Goal: Communication & Community: Answer question/provide support

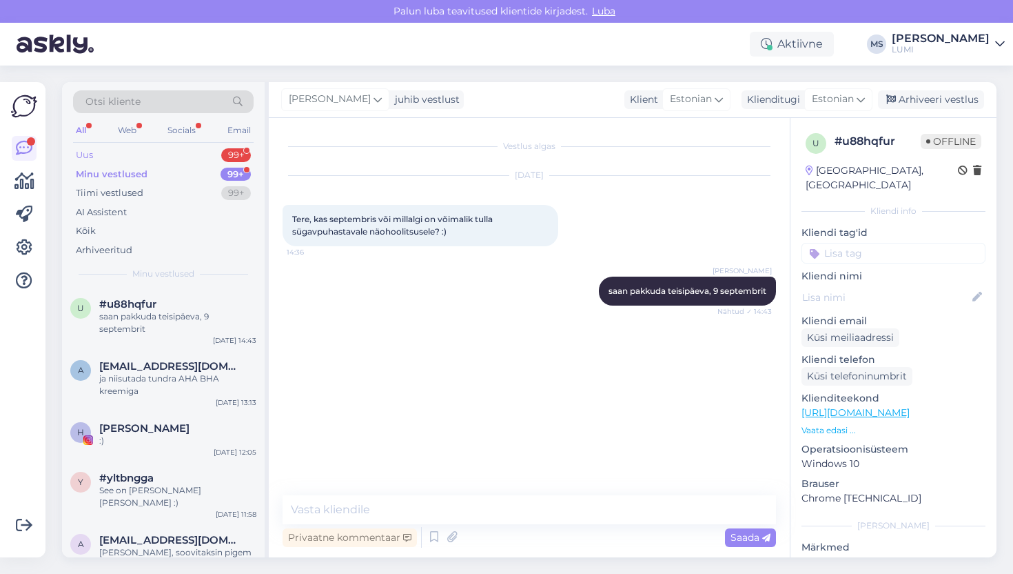
click at [108, 154] on div "Uus 99+" at bounding box center [163, 154] width 181 height 19
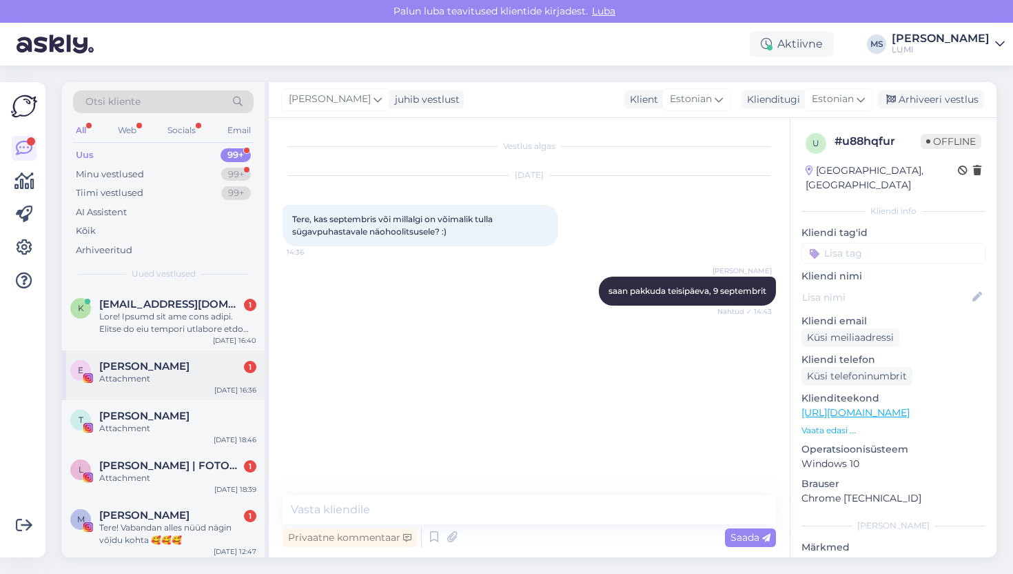
click at [181, 377] on div "Attachment" at bounding box center [177, 378] width 157 height 12
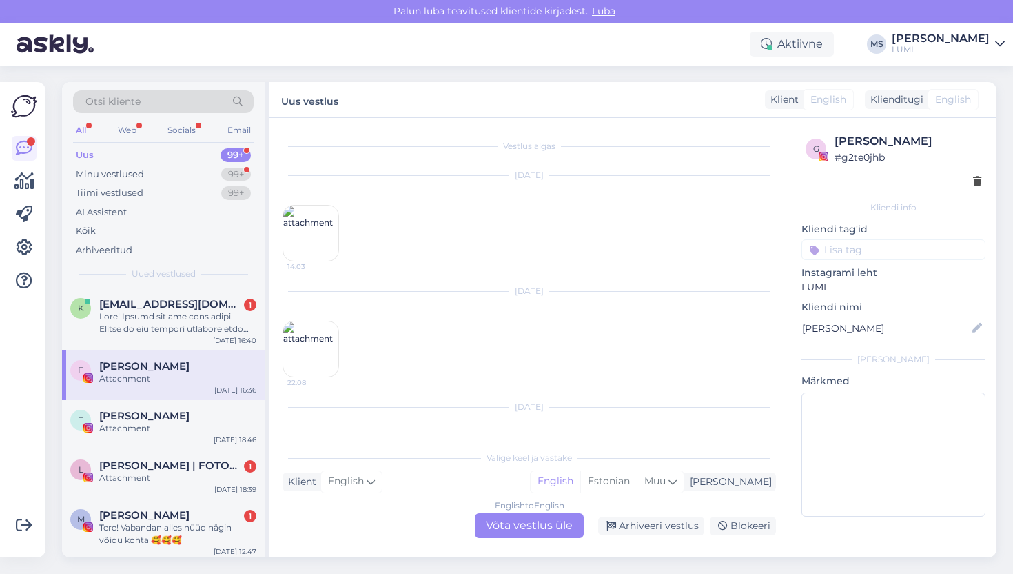
scroll to position [125, 0]
click at [182, 312] on div at bounding box center [177, 322] width 157 height 25
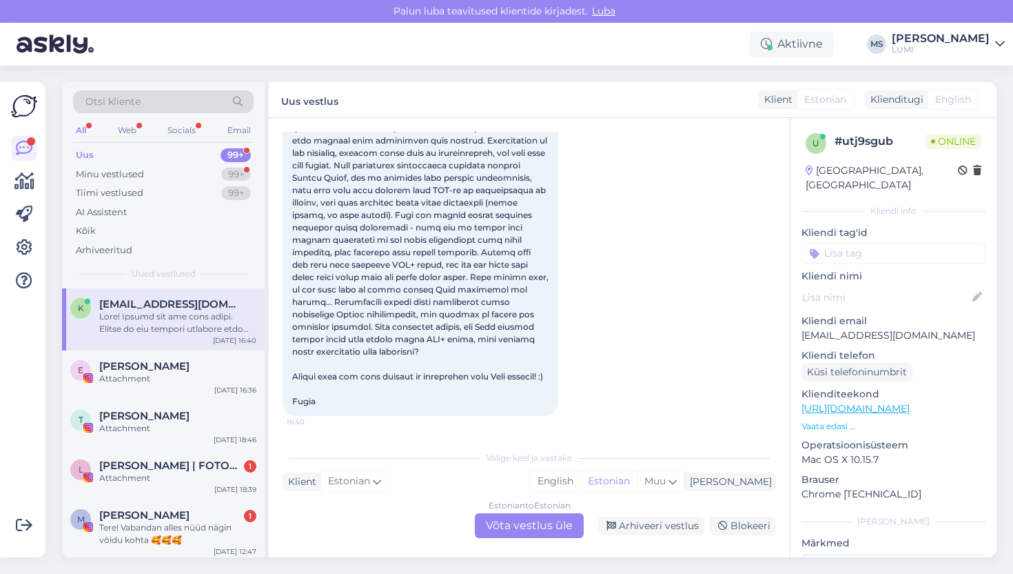
scroll to position [128, 0]
click at [518, 525] on div "Estonian to Estonian Võta vestlus üle" at bounding box center [529, 525] width 109 height 25
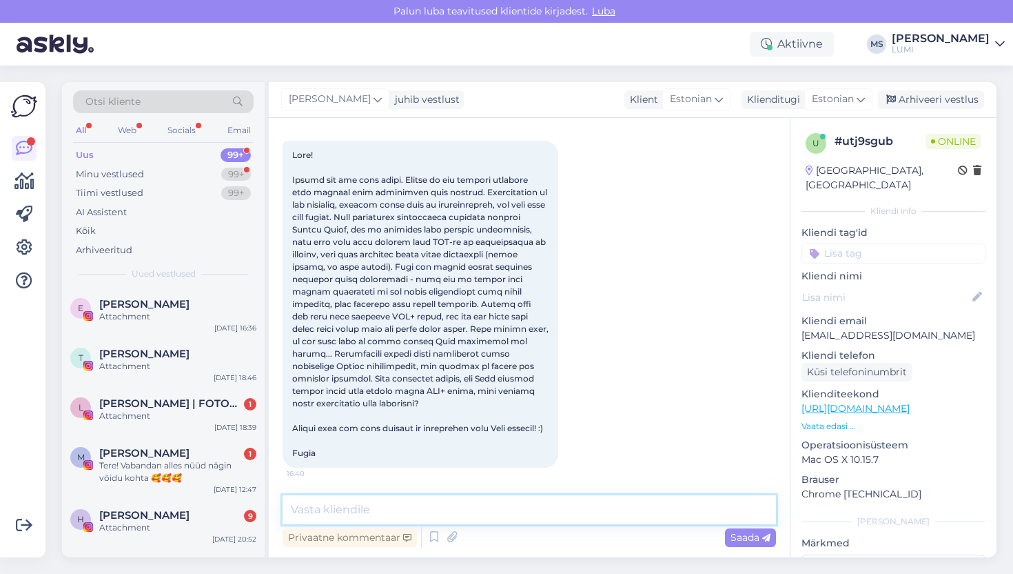
click at [507, 507] on textarea at bounding box center [530, 509] width 494 height 29
type textarea "[PERSON_NAME]! Proovi Smooth Estoniani!"
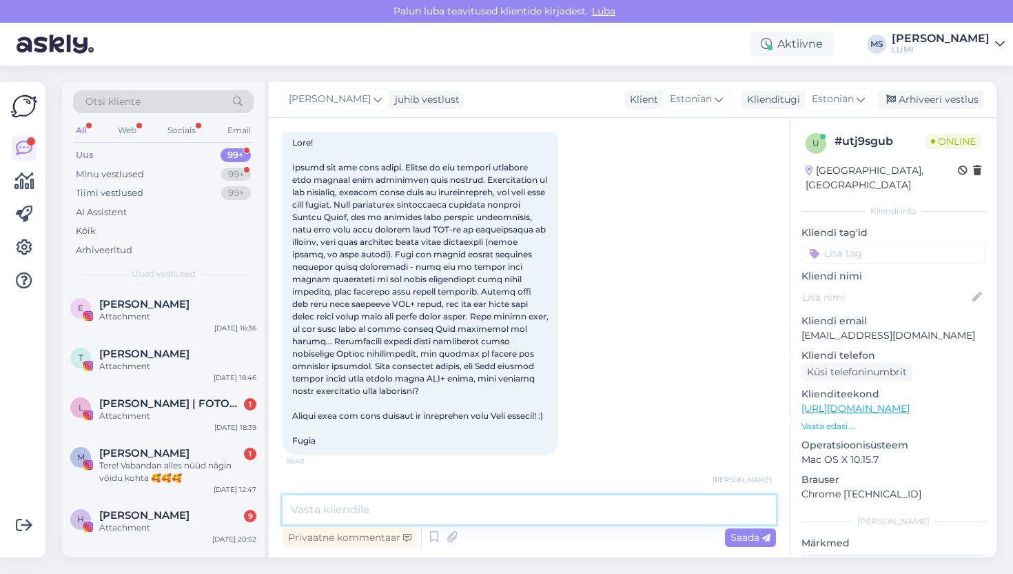
scroll to position [136, 0]
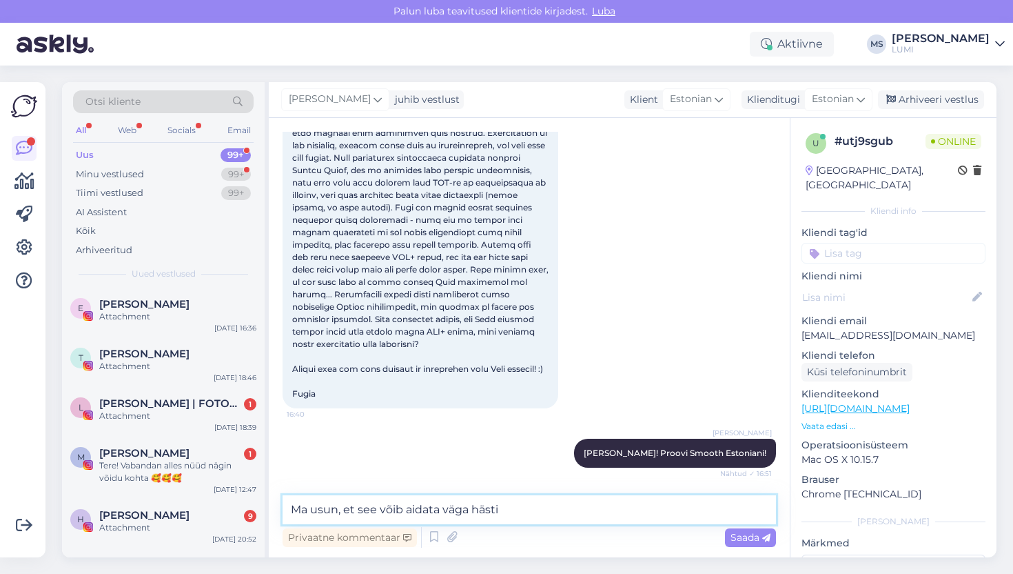
type textarea "Ma usun, et see võib aidata väga hästi."
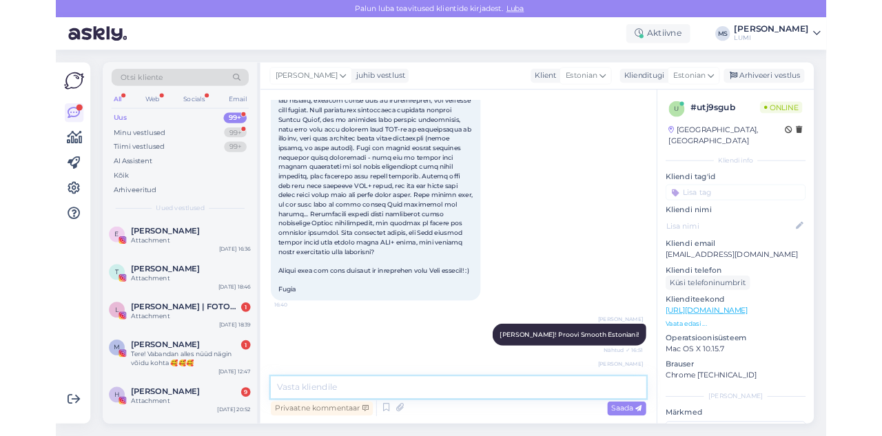
scroll to position [195, 0]
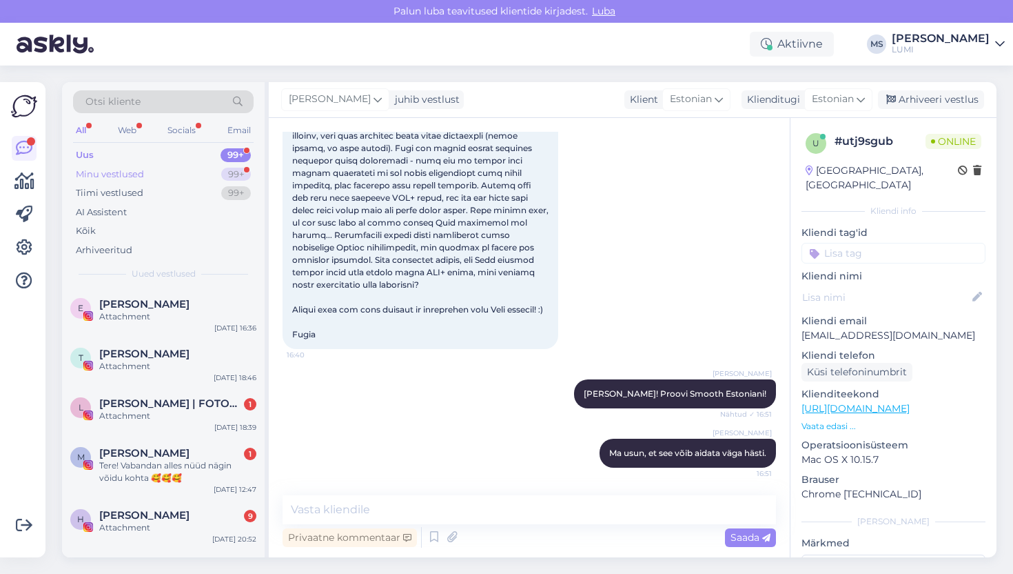
click at [140, 177] on div "Minu vestlused" at bounding box center [110, 175] width 68 height 14
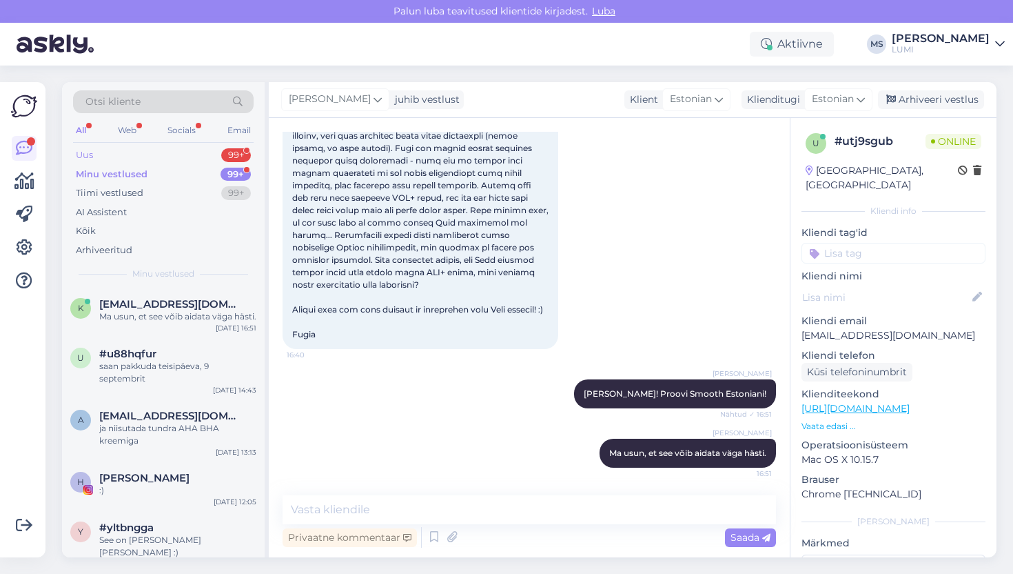
click at [119, 159] on div "Uus 99+" at bounding box center [163, 154] width 181 height 19
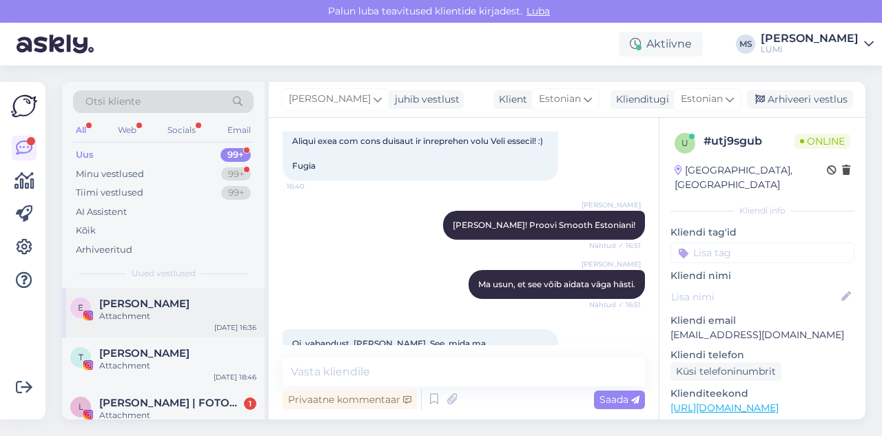
scroll to position [2, 0]
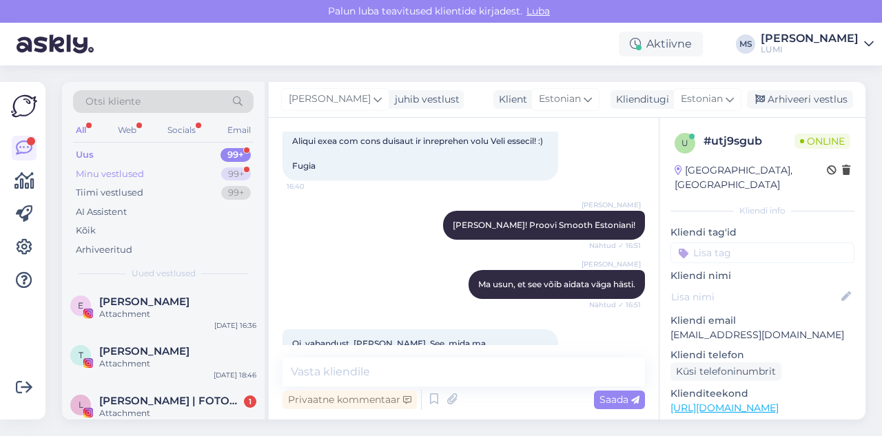
click at [123, 165] on div "Minu vestlused 99+" at bounding box center [163, 174] width 181 height 19
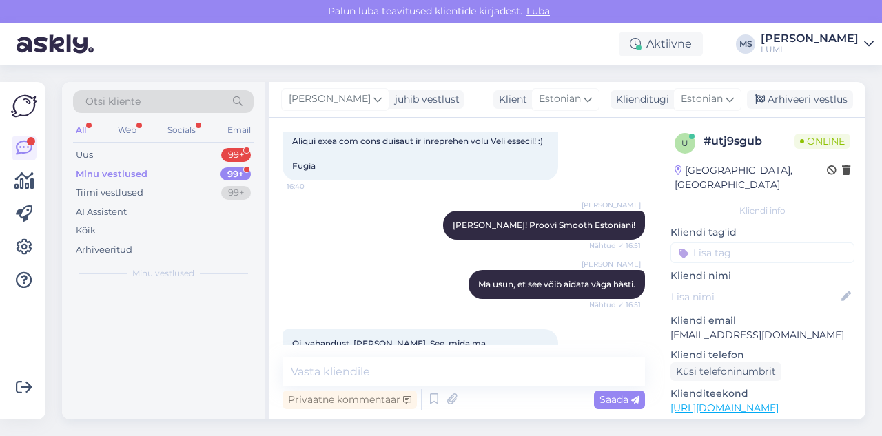
scroll to position [0, 0]
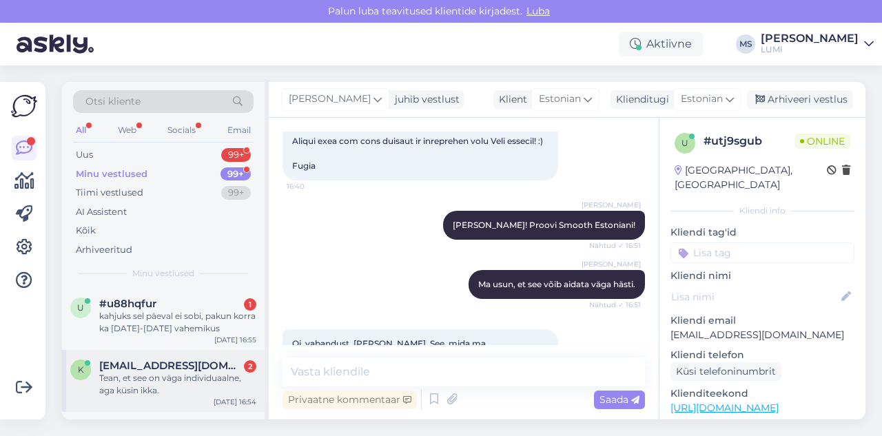
click at [154, 390] on div "Tean, et see on väga individuaalne, aga küsin ikka." at bounding box center [177, 384] width 157 height 25
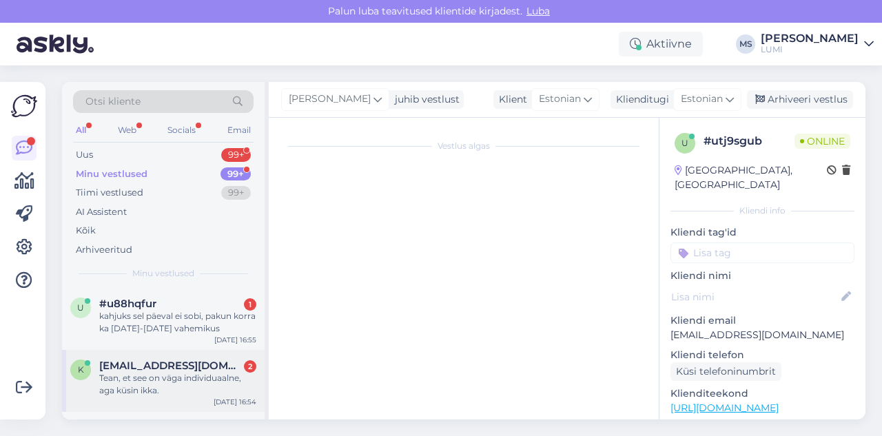
scroll to position [488, 0]
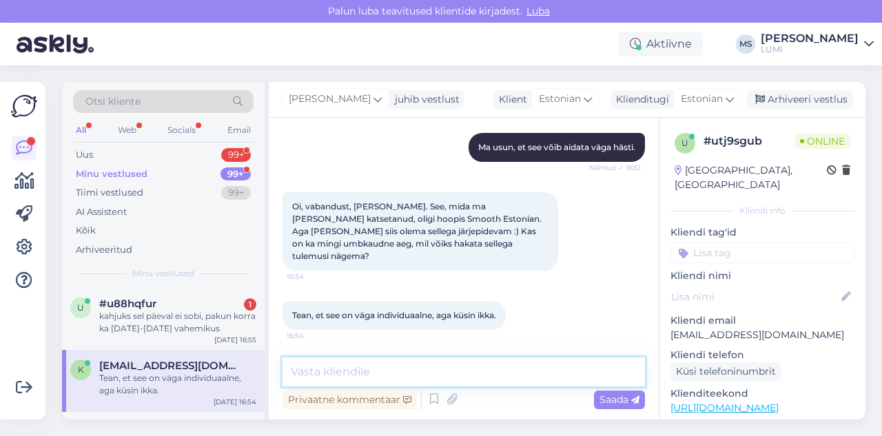
click at [344, 371] on textarea at bounding box center [464, 372] width 363 height 29
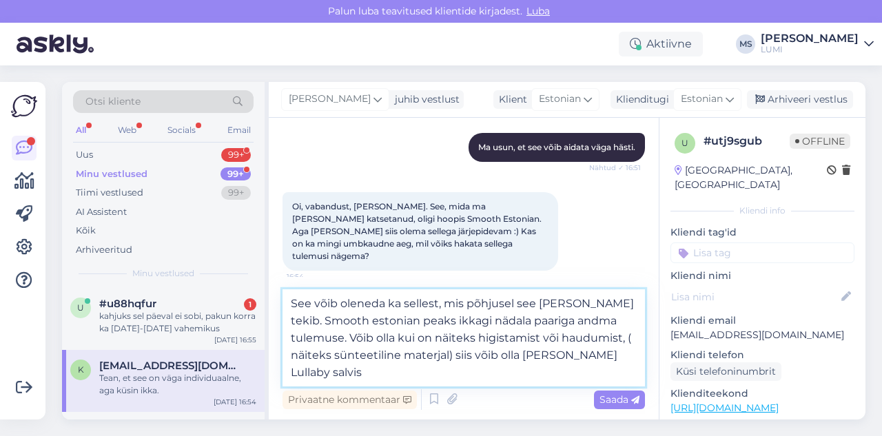
type textarea "See võib oleneda ka sellest, mis põhjusel see [PERSON_NAME] tekib. Smooth eston…"
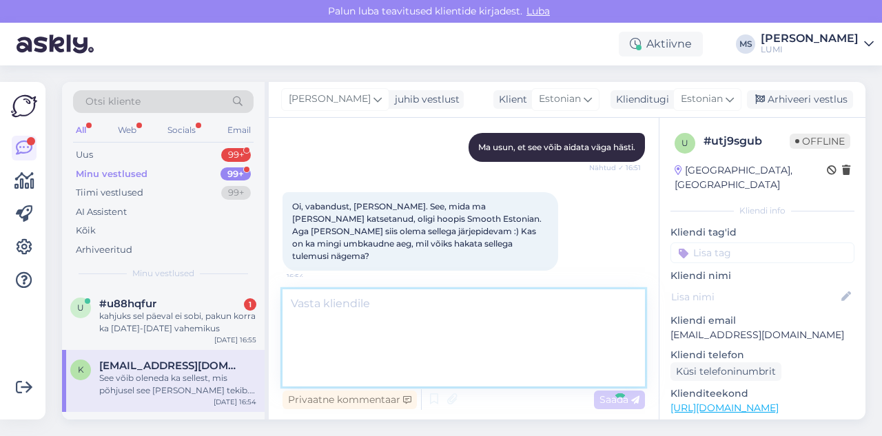
scroll to position [597, 0]
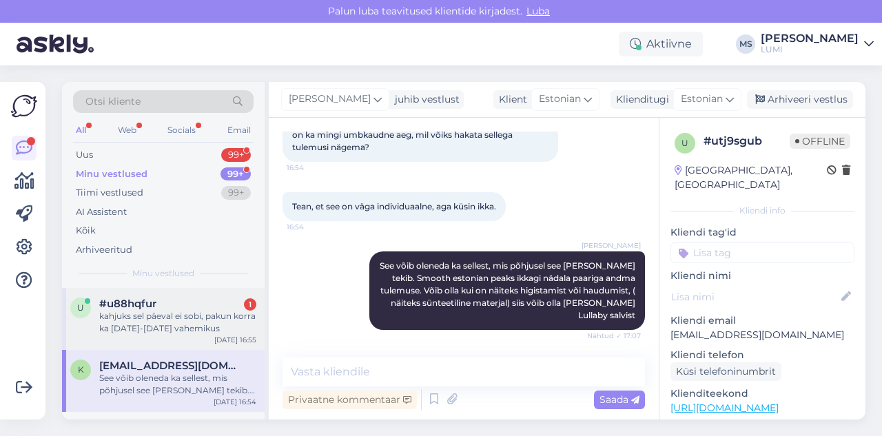
click at [190, 320] on div "kahjuks sel päeval ei sobi, pakun korra ka [DATE]-[DATE] vahemikus" at bounding box center [177, 322] width 157 height 25
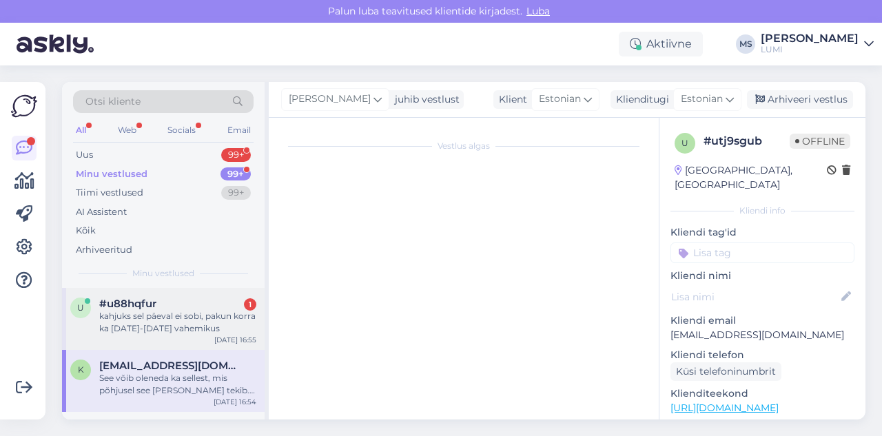
click at [174, 328] on div "kahjuks sel päeval ei sobi, pakun korra ka [DATE]-[DATE] vahemikus" at bounding box center [177, 322] width 157 height 25
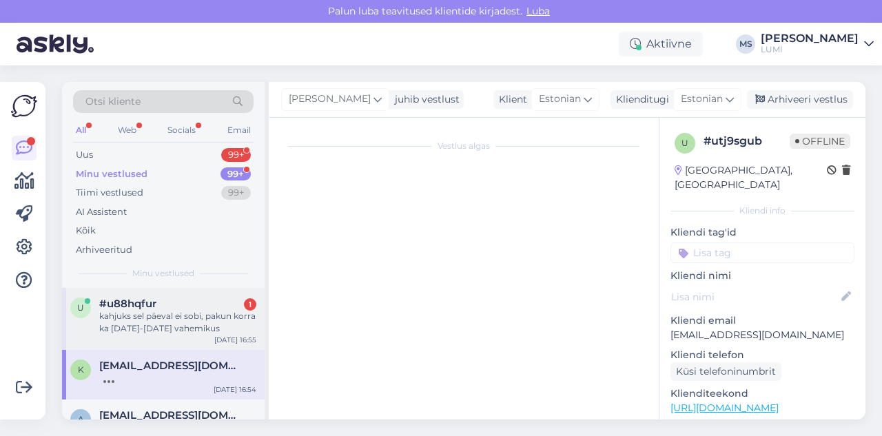
scroll to position [47, 0]
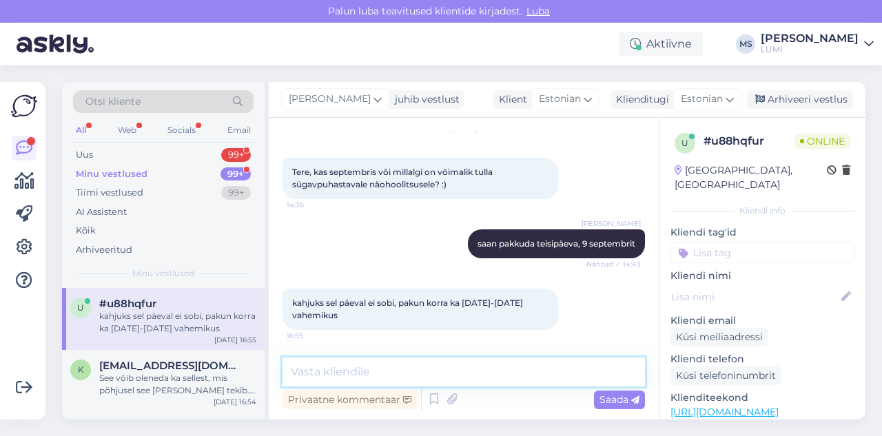
click at [325, 372] on textarea at bounding box center [464, 372] width 363 height 29
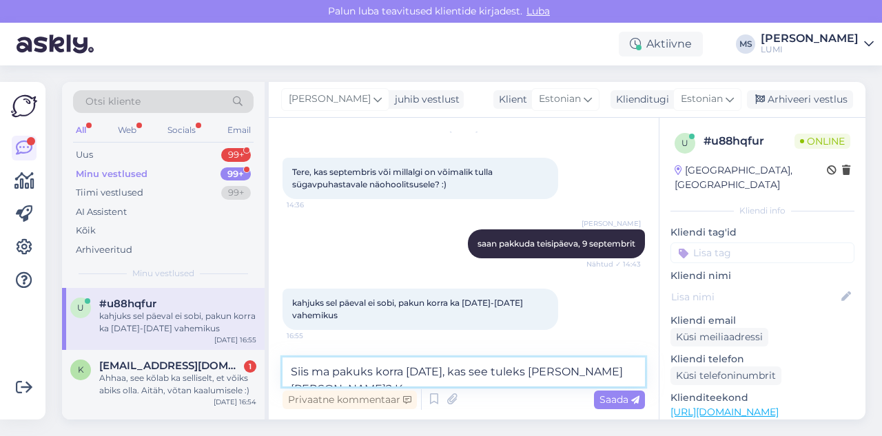
type textarea "Siis ma pakuks korra [DATE], kas see tuleks [PERSON_NAME] [PERSON_NAME]?"
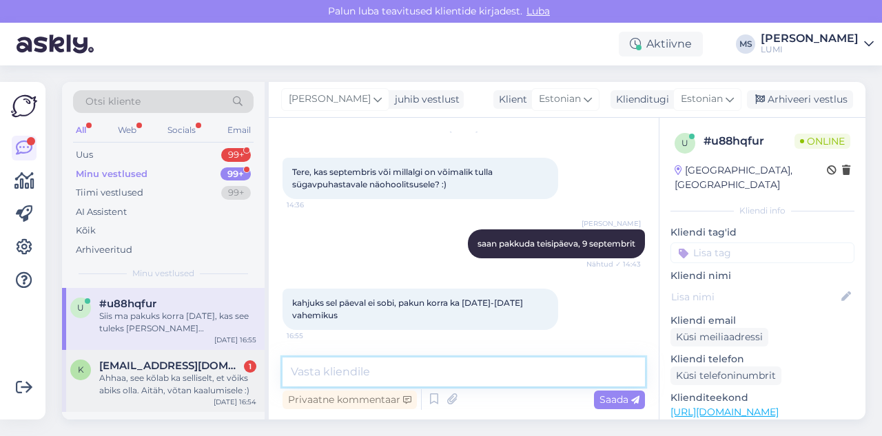
scroll to position [106, 0]
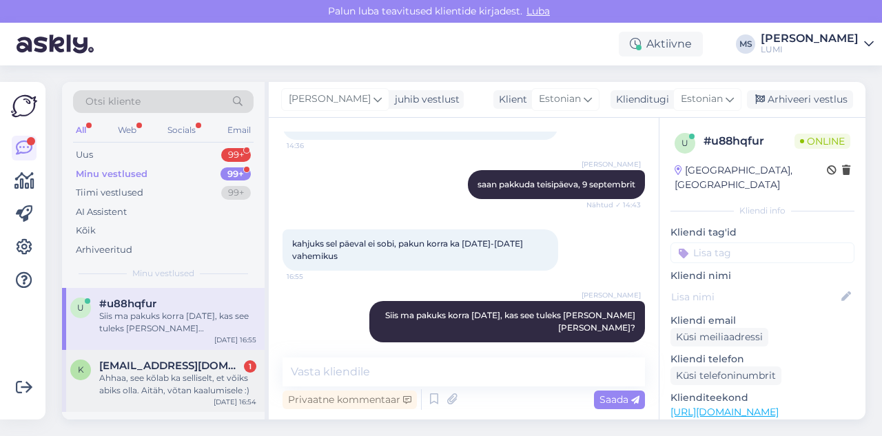
click at [155, 374] on div "Ahhaa, see kõlab ka selliselt, et võiks abiks olla. Aitäh, võtan kaalumisele :)" at bounding box center [177, 384] width 157 height 25
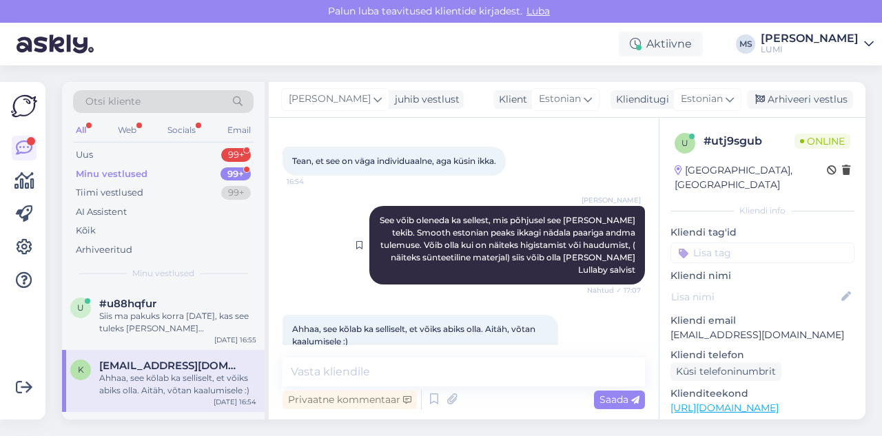
scroll to position [669, 0]
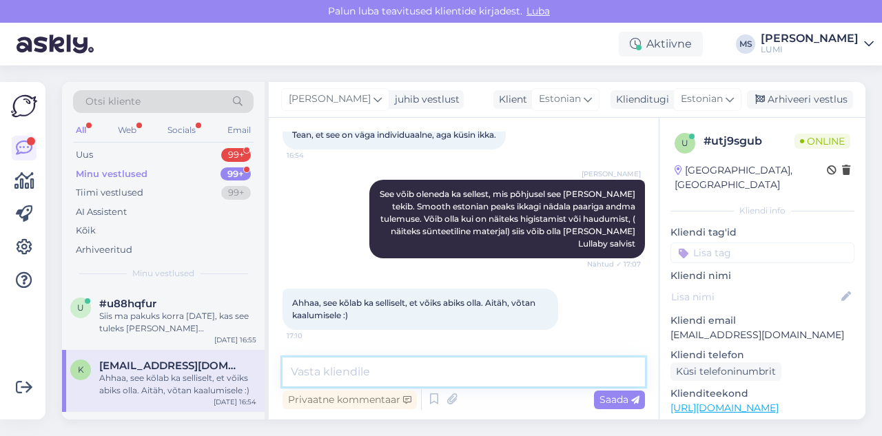
click at [336, 367] on textarea at bounding box center [464, 372] width 363 height 29
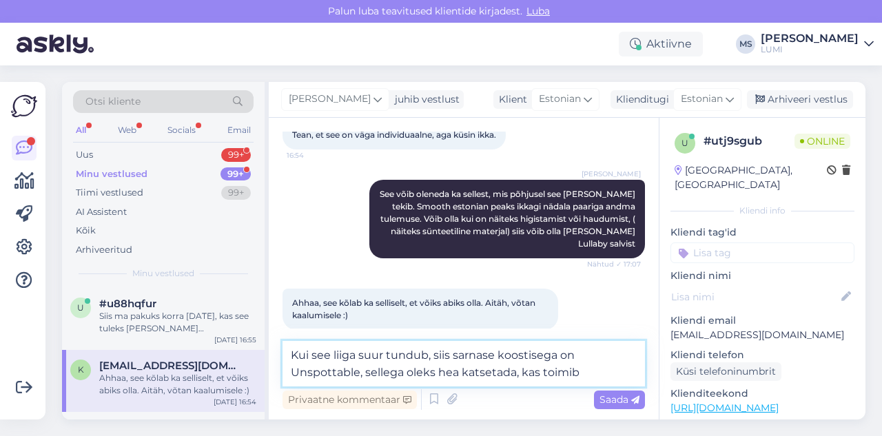
type textarea "Kui see liiga suur tundub, siis sarnase koostisega on Unspottable, sellega olek…"
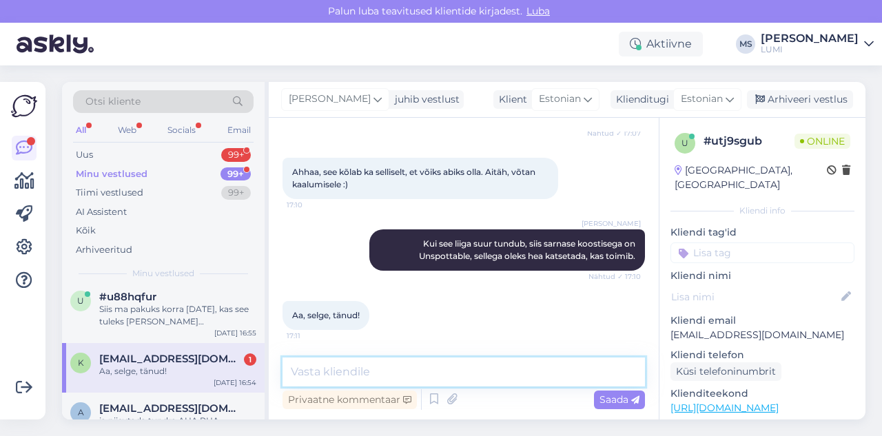
scroll to position [3, 0]
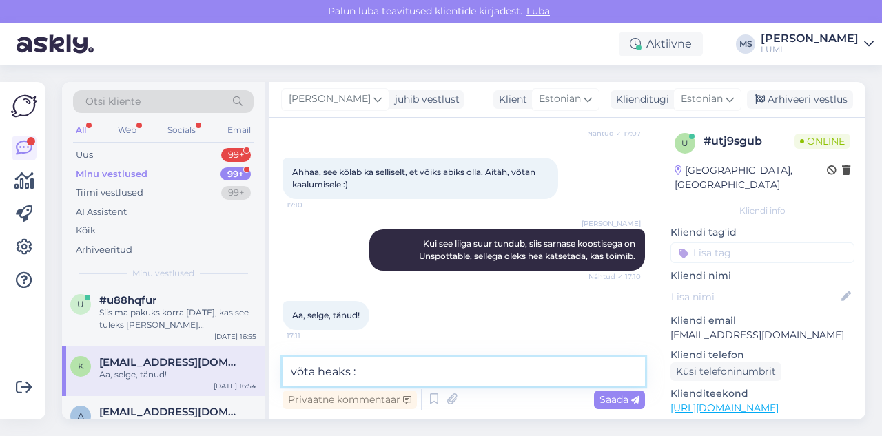
type textarea "võta heaks :)"
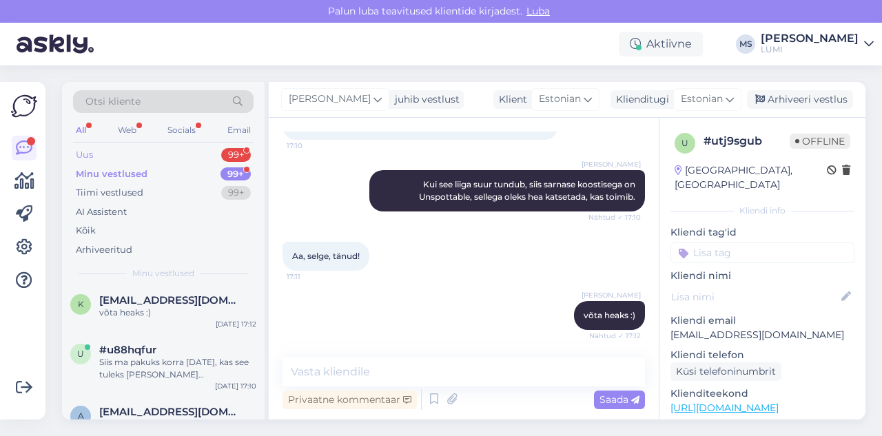
click at [92, 159] on div "Uus" at bounding box center [84, 155] width 17 height 14
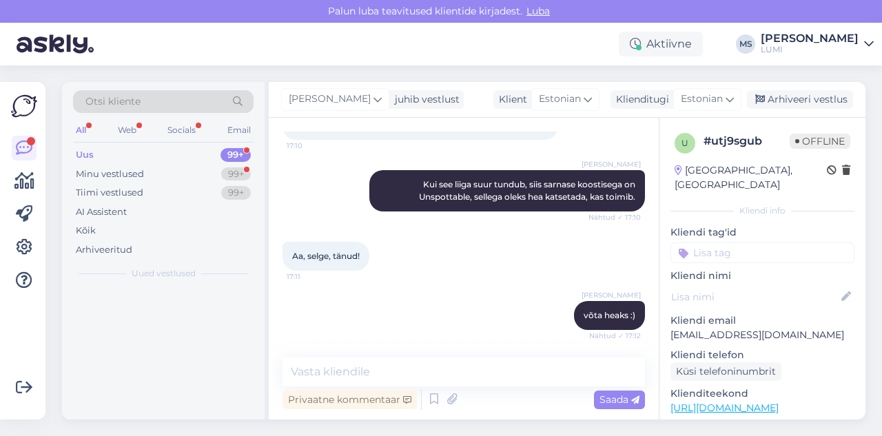
scroll to position [0, 0]
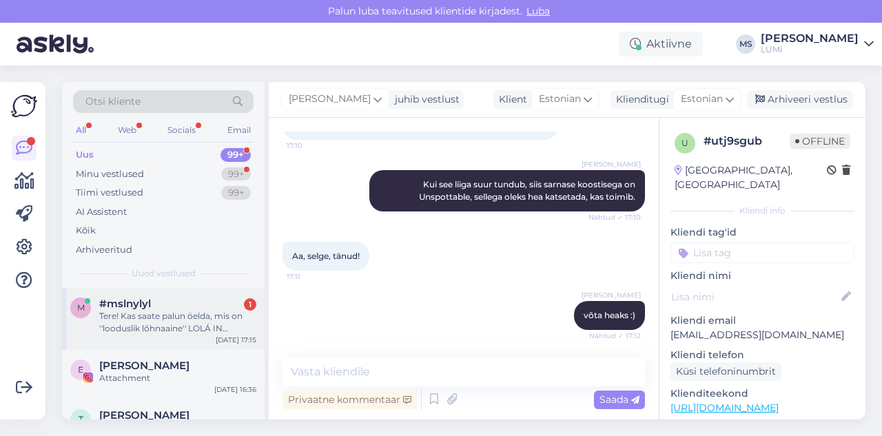
click at [179, 324] on div "Tere! Kas saate palun öelda, mis on ''looduslik lõhnaaine'' LOLÁ IN [GEOGRAPHIC…" at bounding box center [177, 322] width 157 height 25
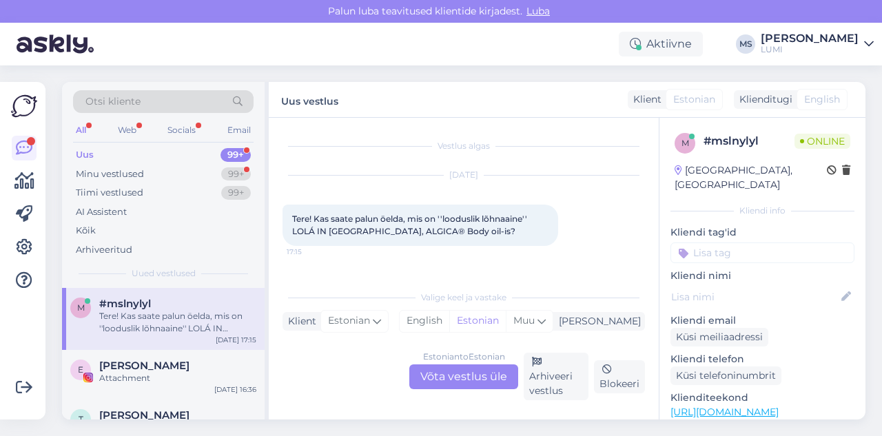
click at [465, 384] on div "Estonian to Estonian Võta vestlus üle" at bounding box center [464, 377] width 109 height 25
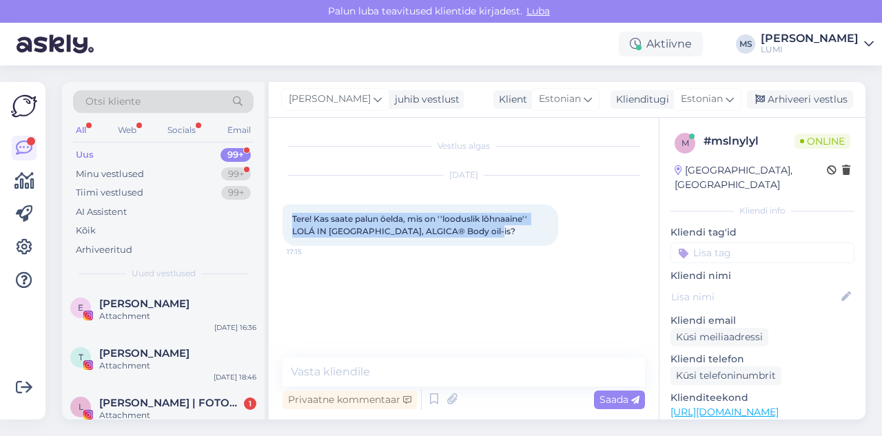
drag, startPoint x: 294, startPoint y: 216, endPoint x: 486, endPoint y: 239, distance: 193.0
click at [486, 239] on div "Tere! Kas saate palun öelda, mis on ''looduslik lõhnaaine'' LOLÁ IN [GEOGRAPHIC…" at bounding box center [421, 225] width 276 height 41
copy span "Tere! Kas saate palun öelda, mis on ''looduslik lõhnaaine'' LOLÁ IN [GEOGRAPHIC…"
click at [114, 174] on div "Minu vestlused" at bounding box center [110, 175] width 68 height 14
